Goal: Task Accomplishment & Management: Use online tool/utility

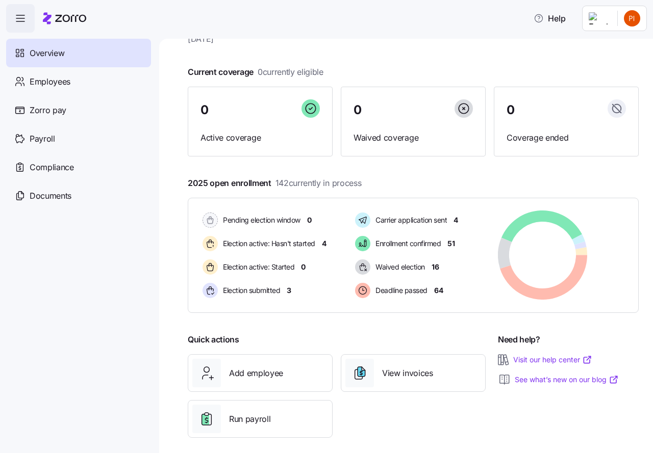
scroll to position [49, 0]
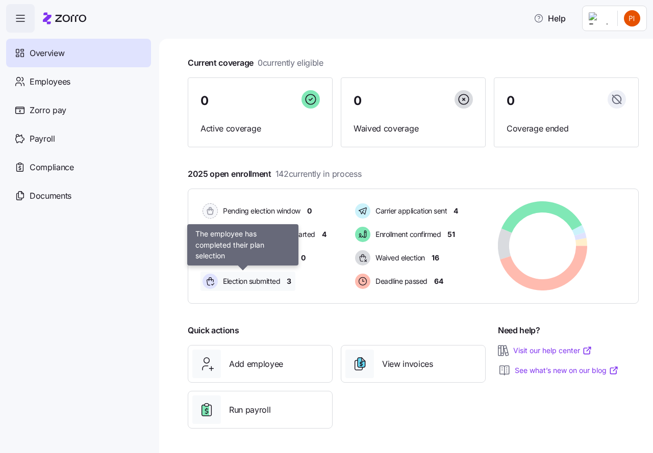
click at [246, 282] on span "Election submitted" at bounding box center [250, 281] width 60 height 10
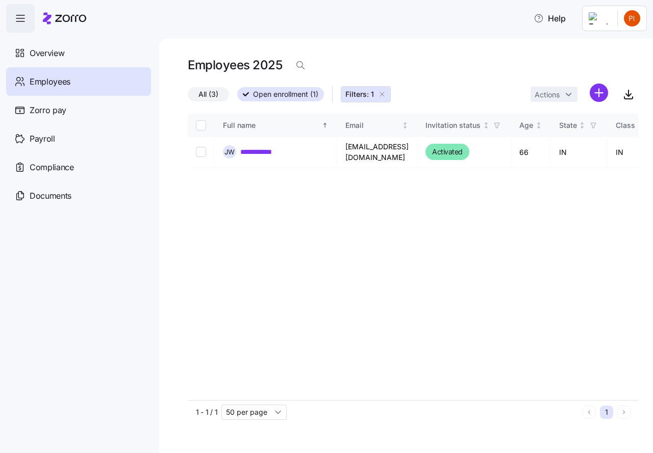
click at [381, 95] on icon "button" at bounding box center [382, 94] width 8 height 8
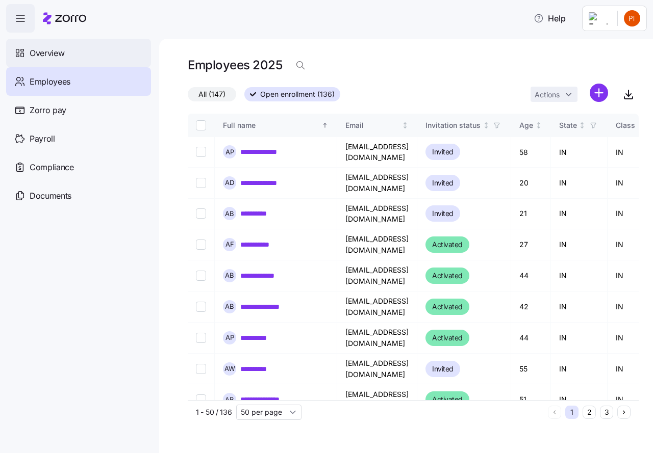
click at [49, 52] on span "Overview" at bounding box center [47, 53] width 35 height 13
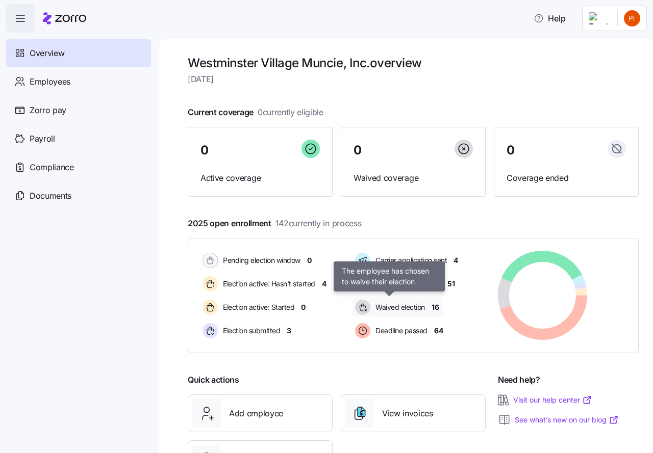
click at [397, 306] on span "Waived election" at bounding box center [398, 307] width 53 height 10
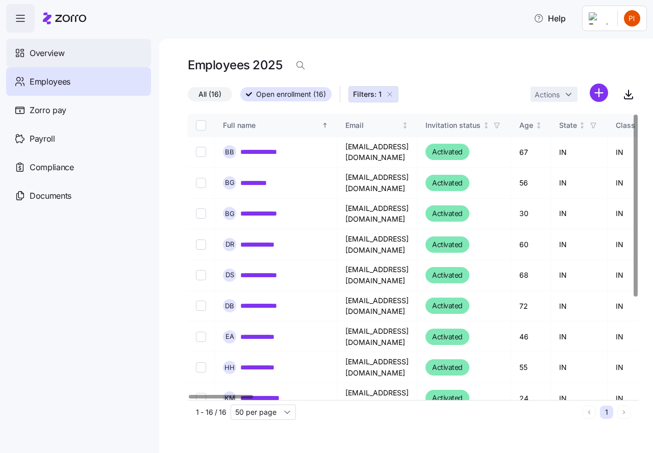
drag, startPoint x: 390, startPoint y: 95, endPoint x: 68, endPoint y: 62, distance: 323.0
click at [390, 95] on icon "button" at bounding box center [390, 94] width 8 height 8
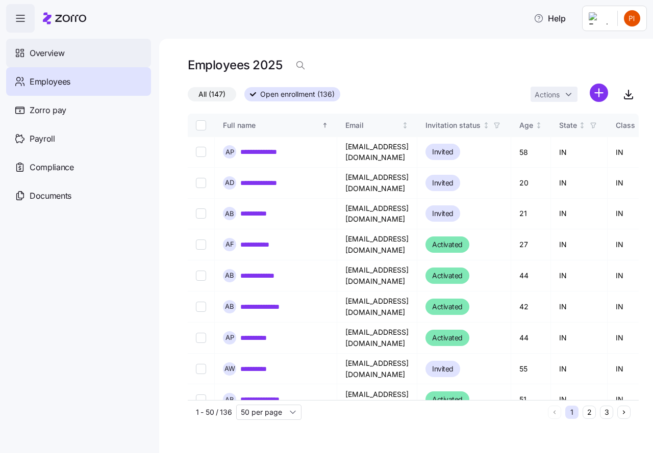
click at [59, 55] on span "Overview" at bounding box center [47, 53] width 35 height 13
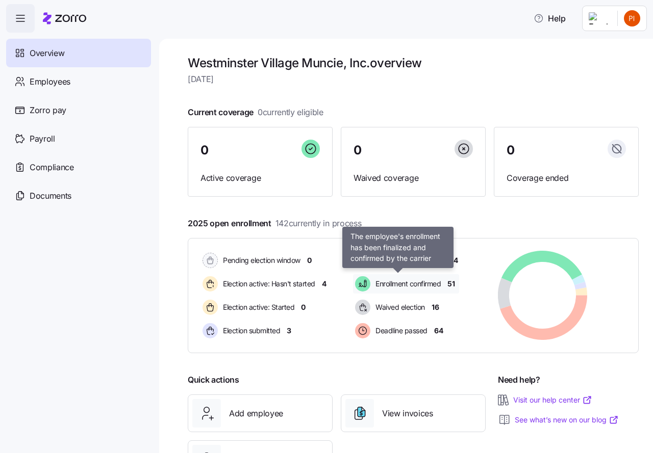
click at [407, 284] on span "Enrollment confirmed" at bounding box center [406, 284] width 68 height 10
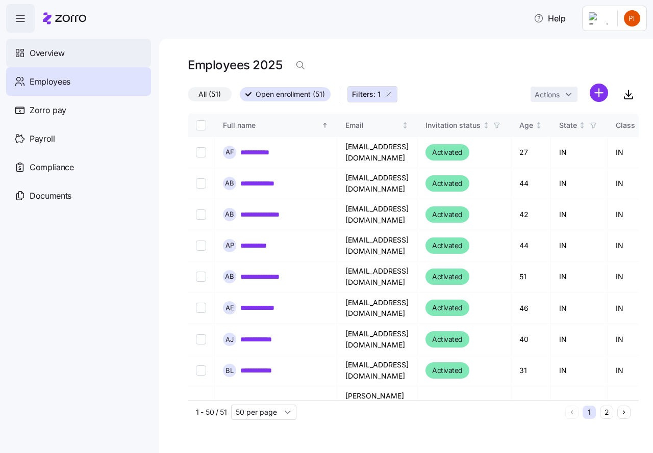
drag, startPoint x: 391, startPoint y: 94, endPoint x: 70, endPoint y: 52, distance: 323.0
click at [391, 94] on icon "button" at bounding box center [389, 94] width 8 height 8
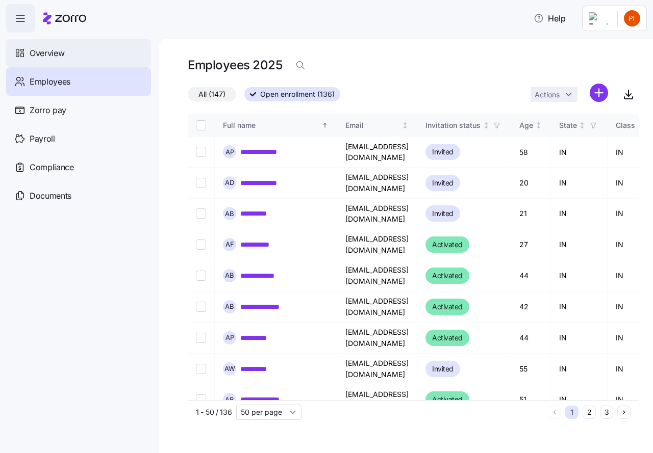
click at [64, 52] on span "Overview" at bounding box center [47, 53] width 35 height 13
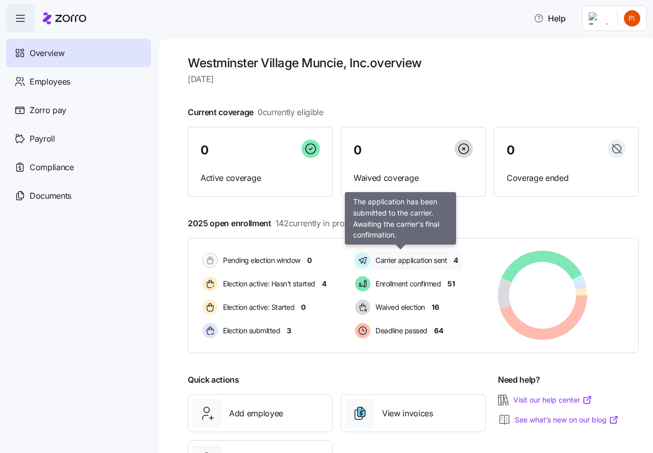
click at [409, 262] on span "Carrier application sent" at bounding box center [409, 261] width 74 height 10
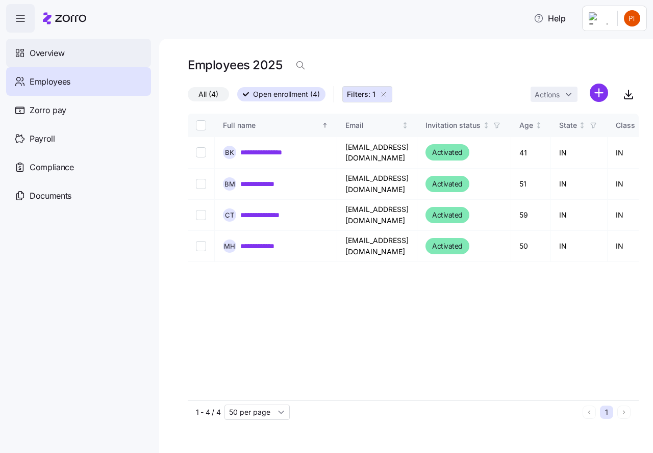
click at [62, 54] on span "Overview" at bounding box center [47, 53] width 35 height 13
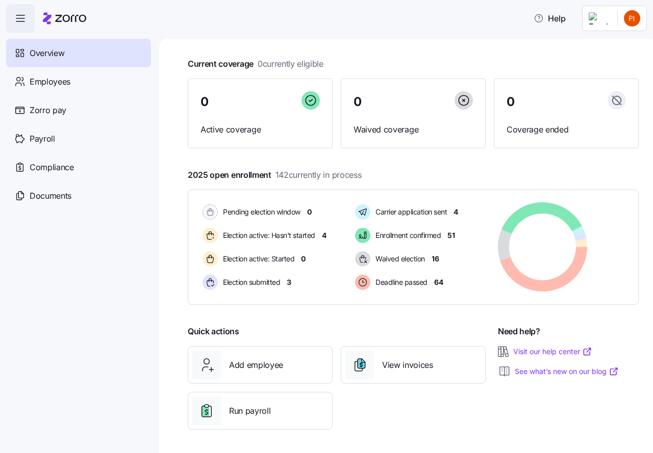
scroll to position [49, 0]
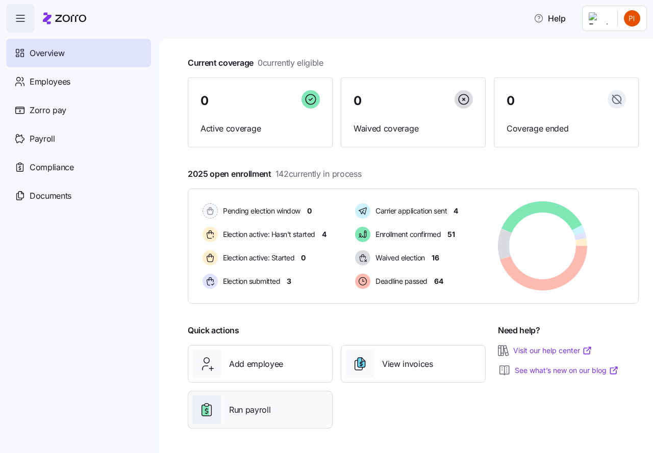
click at [257, 410] on span "Run payroll" at bounding box center [249, 410] width 41 height 13
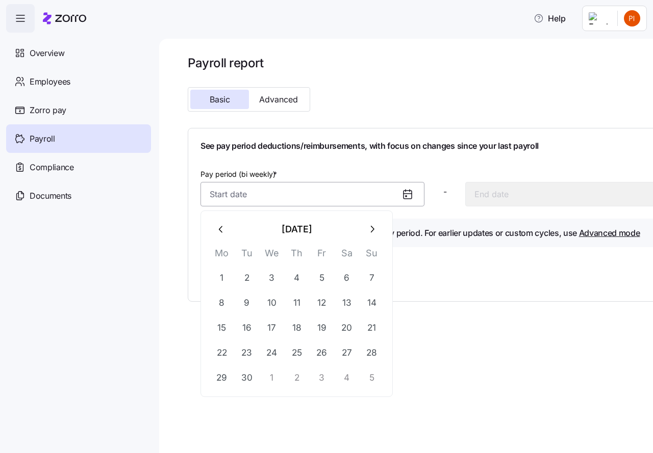
click at [293, 201] on input "Pay period (bi weekly) *" at bounding box center [312, 194] width 224 height 24
click at [243, 378] on button "30" at bounding box center [247, 378] width 24 height 24
type input "September 30, 2025"
type input "October 13, 2025"
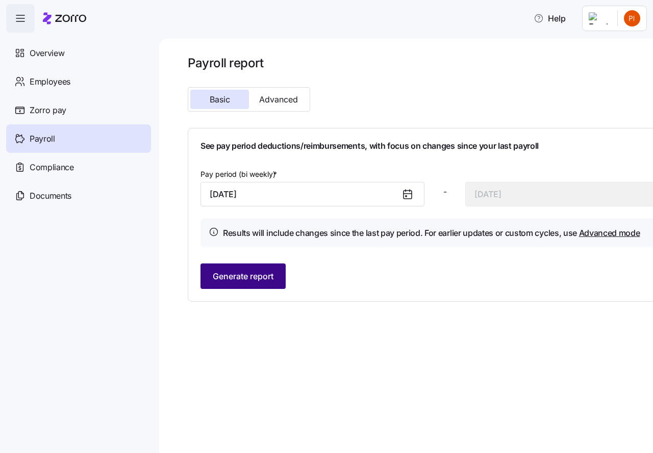
click at [252, 275] on span "Generate report" at bounding box center [243, 276] width 61 height 12
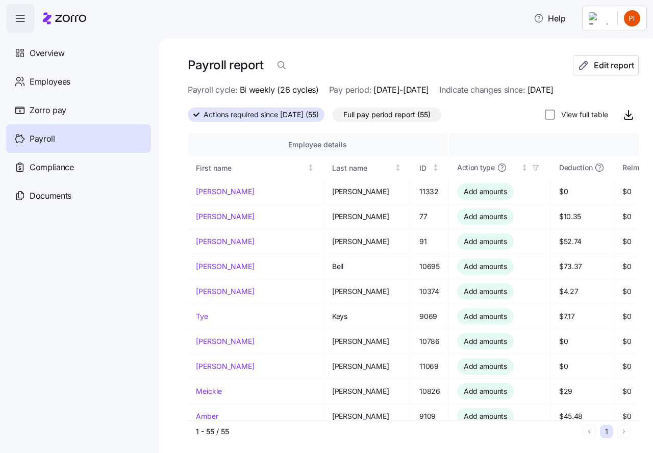
click at [640, 440] on div "Payroll report Edit report Payroll cycle: Bi weekly (26 cycles) Pay period: 09/…" at bounding box center [406, 246] width 494 height 415
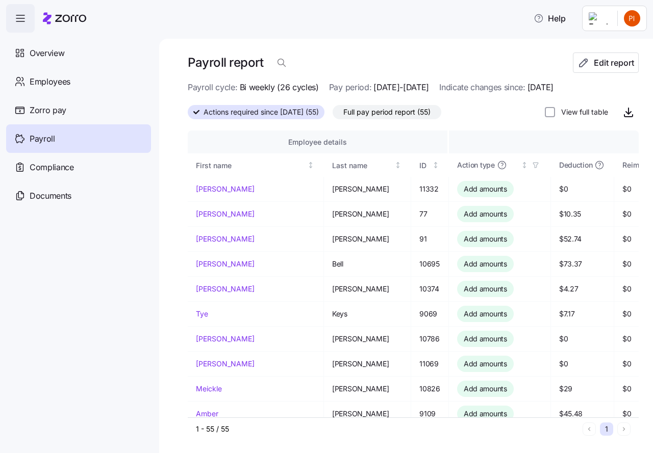
drag, startPoint x: 267, startPoint y: 446, endPoint x: 240, endPoint y: 438, distance: 28.1
click at [240, 438] on div "Payroll report Edit report Payroll cycle: Bi weekly (26 cycles) Pay period: 09/…" at bounding box center [406, 246] width 494 height 415
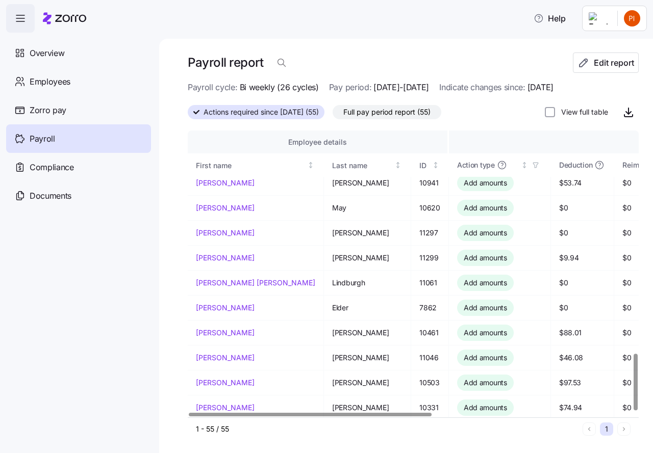
scroll to position [1133, 0]
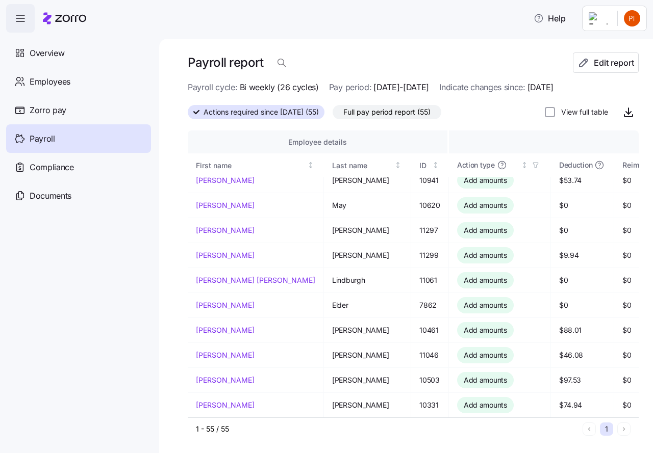
click at [563, 111] on label "View full table" at bounding box center [581, 112] width 53 height 10
click at [555, 111] on input "View full table" at bounding box center [550, 112] width 10 height 10
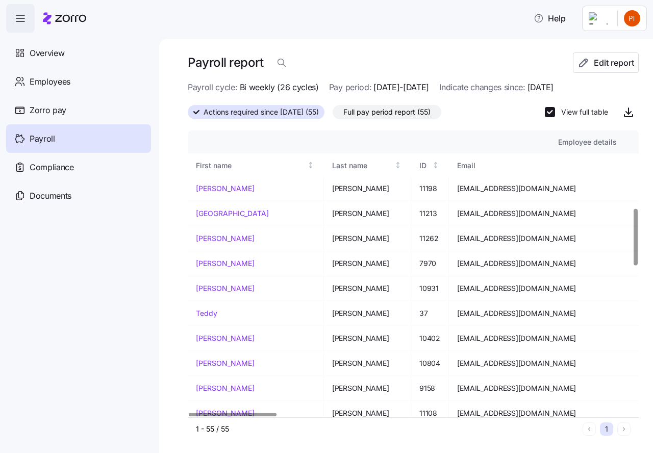
scroll to position [394, 0]
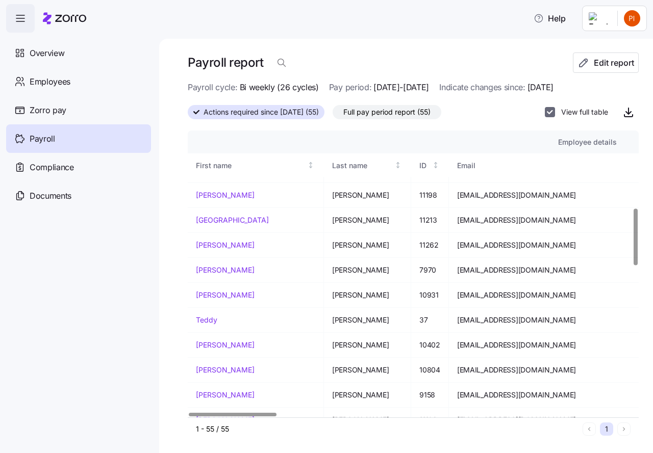
click at [545, 114] on input "View full table" at bounding box center [550, 112] width 10 height 10
checkbox input "false"
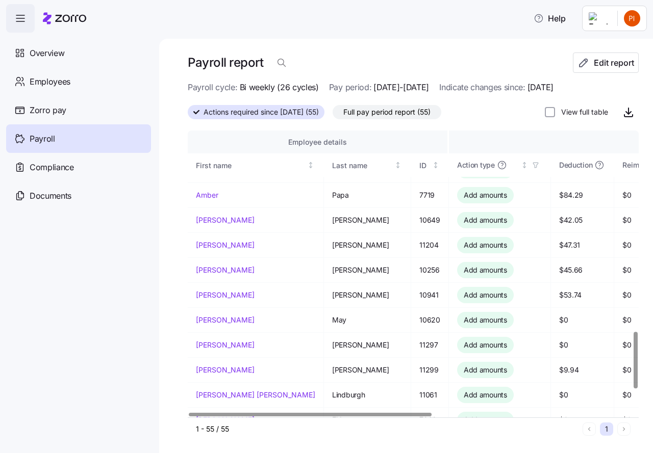
scroll to position [1031, 0]
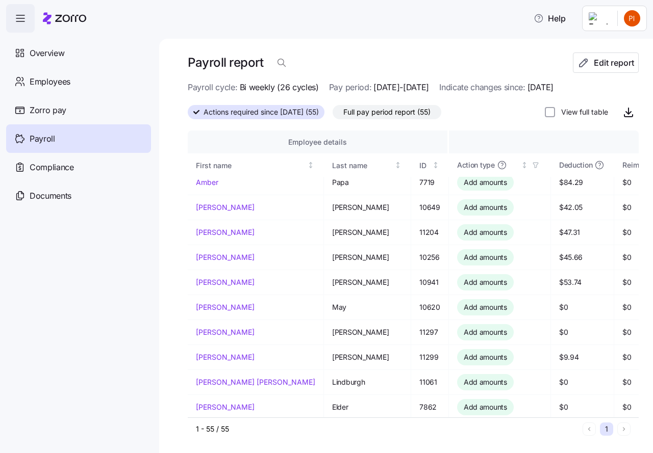
click at [634, 416] on div "Payroll report Edit report Payroll cycle: Bi weekly (26 cycles) Pay period: 09/…" at bounding box center [406, 246] width 494 height 415
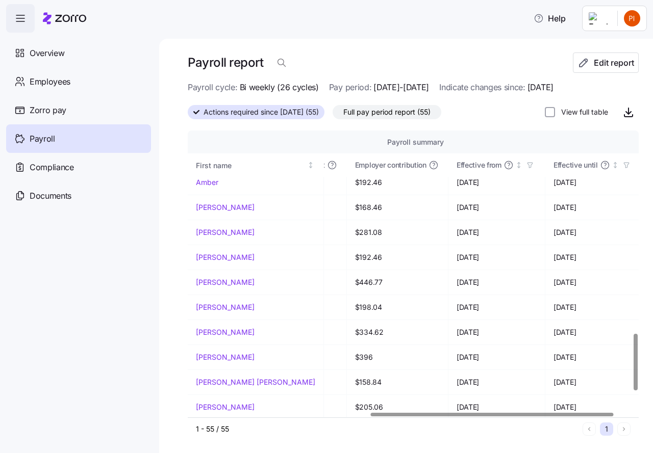
scroll to position [1031, 351]
click at [576, 413] on div at bounding box center [503, 415] width 243 height 4
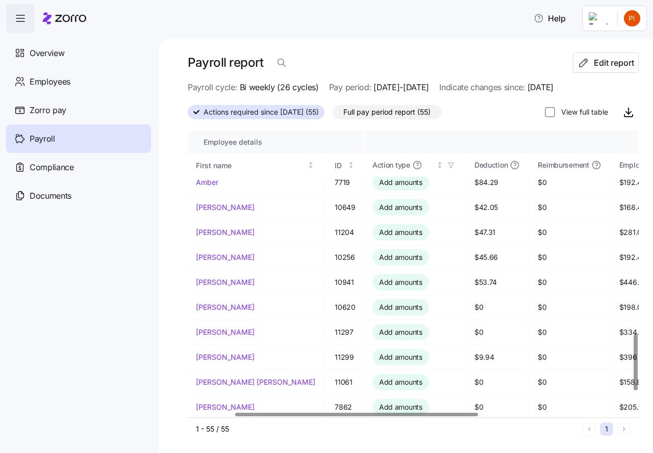
scroll to position [1031, 87]
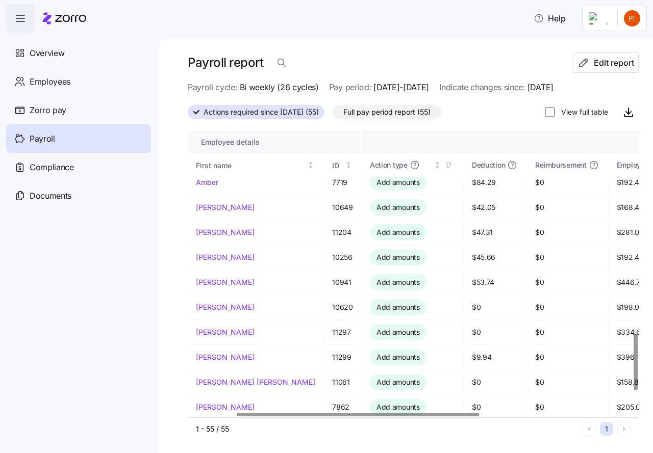
click at [242, 413] on div at bounding box center [358, 415] width 243 height 4
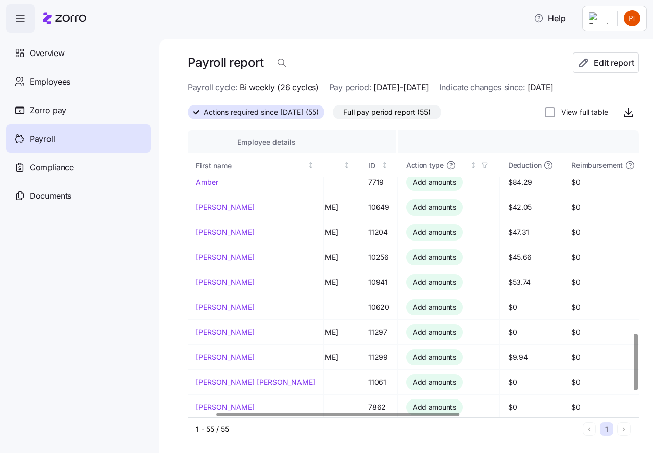
scroll to position [1031, 50]
click at [454, 413] on div at bounding box center [338, 415] width 243 height 4
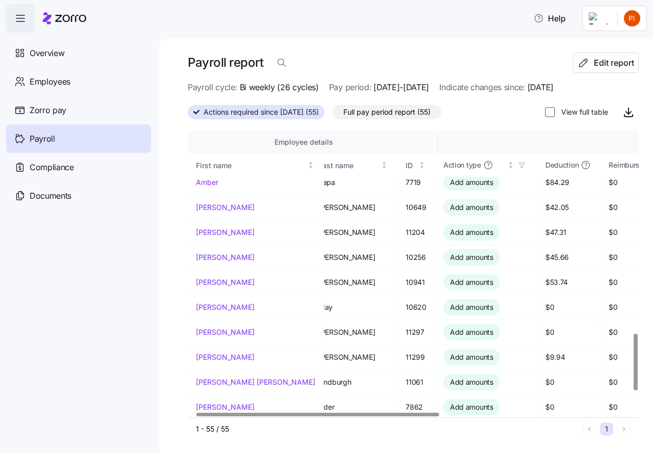
scroll to position [1031, 0]
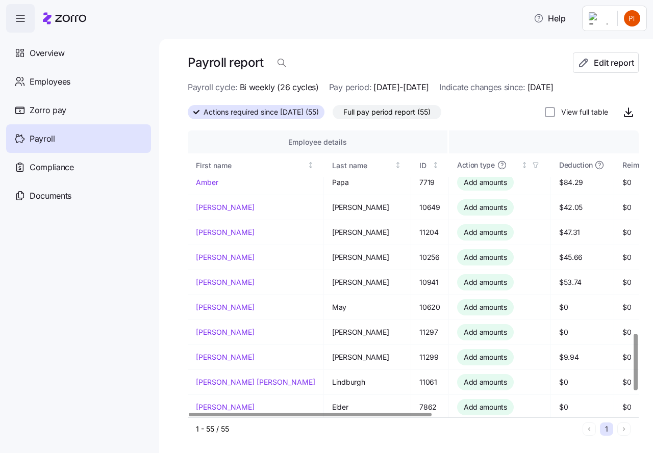
click at [384, 413] on div at bounding box center [310, 415] width 243 height 4
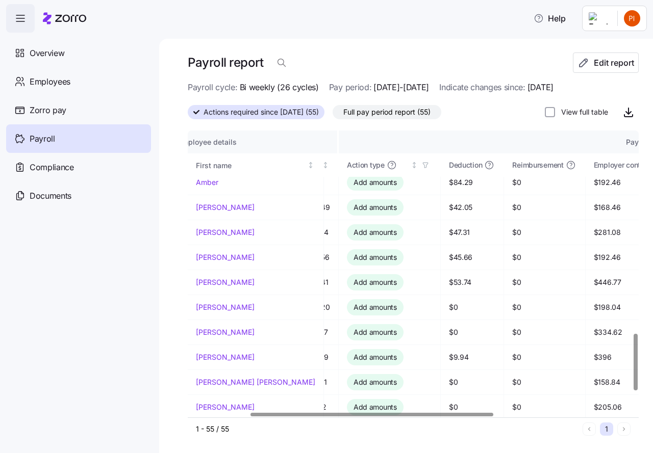
scroll to position [1031, 107]
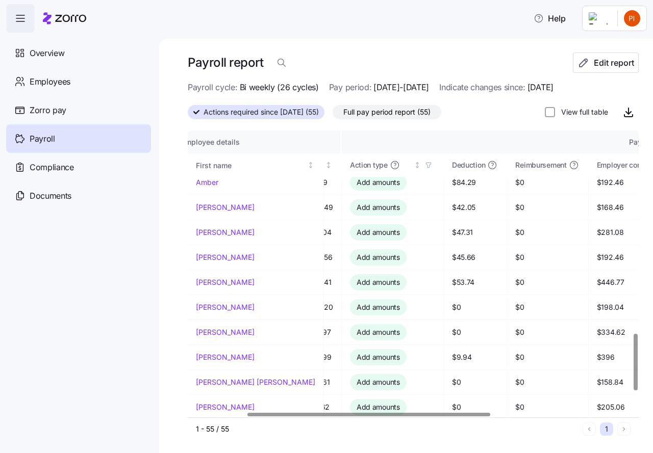
click at [369, 412] on div at bounding box center [410, 415] width 445 height 6
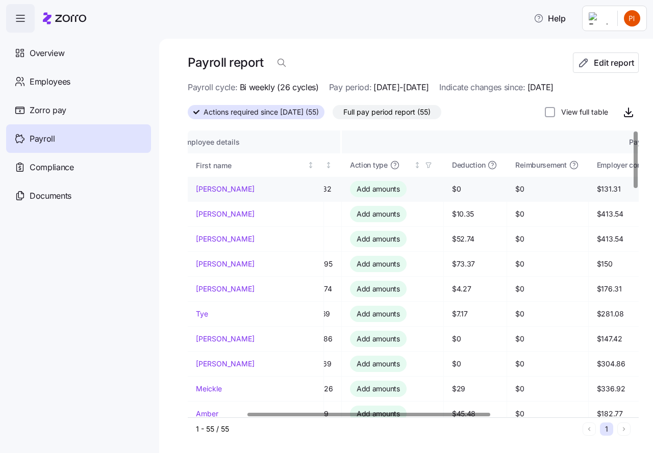
scroll to position [0, 0]
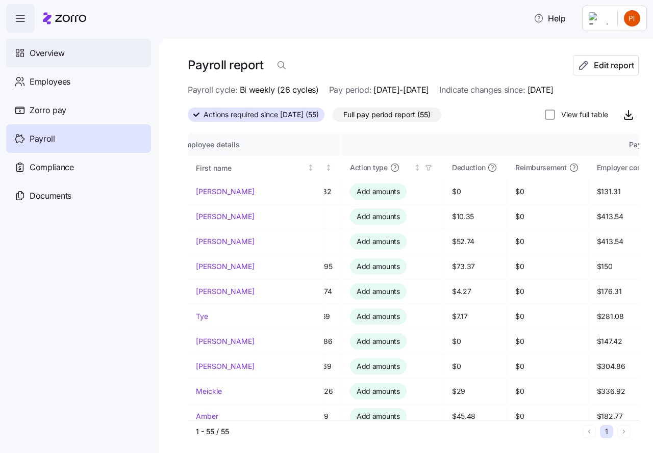
click at [46, 52] on span "Overview" at bounding box center [47, 53] width 35 height 13
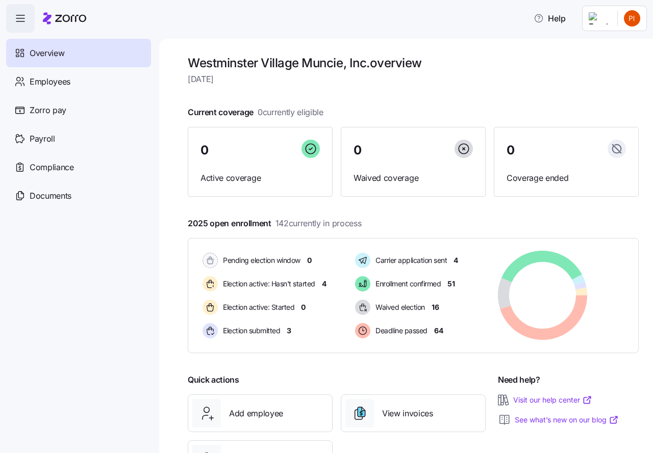
click at [632, 15] on html "Help Overview Employees Zorro pay Payroll Compliance Documents Westminster Vill…" at bounding box center [326, 223] width 653 height 447
click at [613, 104] on div "Log out" at bounding box center [604, 103] width 75 height 16
